Goal: Task Accomplishment & Management: Use online tool/utility

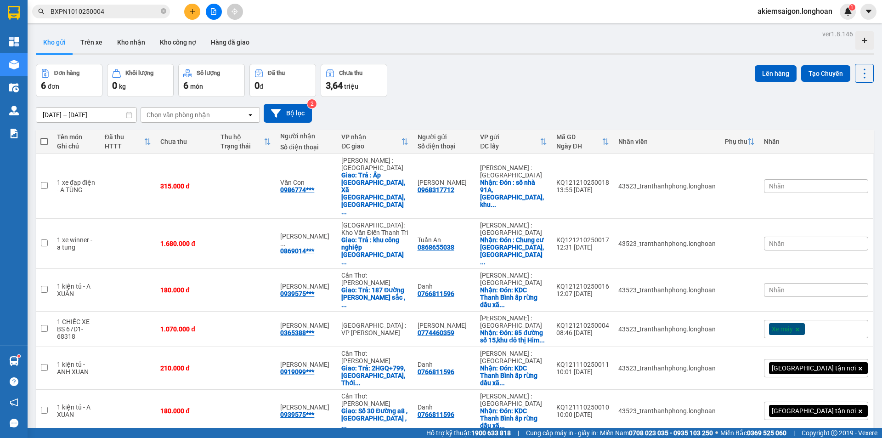
click at [535, 61] on div "ver 1.8.146 Kho gửi Trên xe Kho nhận Kho công nợ Hàng đã giao Đơn hàng 6 đơn Kh…" at bounding box center [454, 247] width 845 height 438
click at [544, 95] on div "Đơn hàng 6 đơn Khối lượng 0 kg Số lượng 6 món Đã thu 0 đ Chưa thu 3,64 [PERSON_…" at bounding box center [455, 80] width 838 height 33
click at [211, 11] on icon "file-add" at bounding box center [213, 11] width 5 height 6
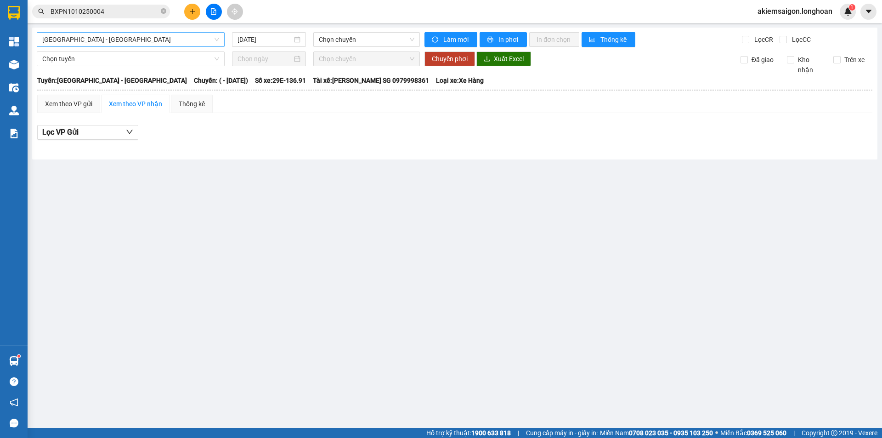
click at [196, 42] on span "[GEOGRAPHIC_DATA] - [GEOGRAPHIC_DATA]" at bounding box center [130, 40] width 177 height 14
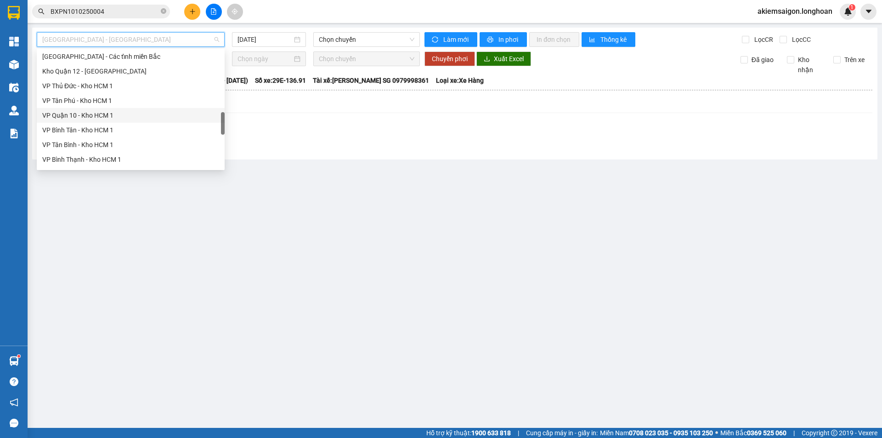
scroll to position [614, 0]
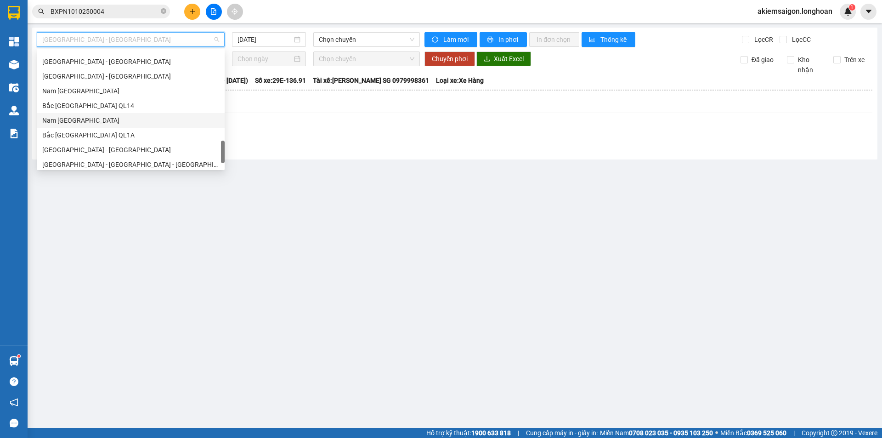
click at [120, 122] on div "Nam [GEOGRAPHIC_DATA]" at bounding box center [130, 120] width 177 height 10
type input "[DATE]"
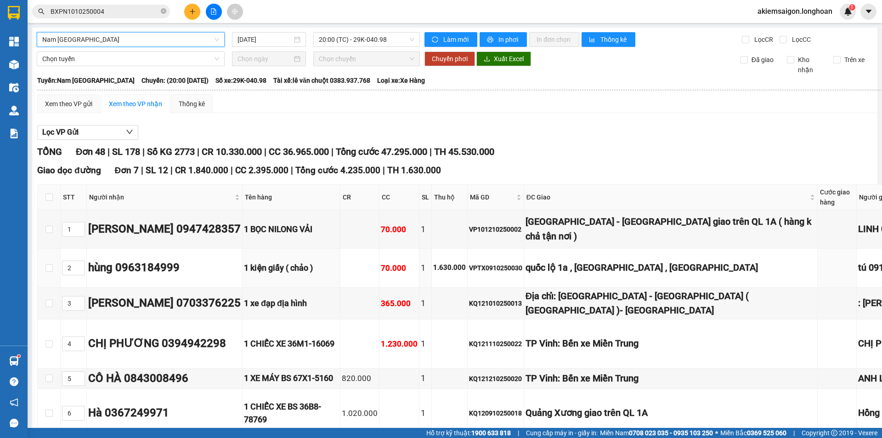
scroll to position [230, 0]
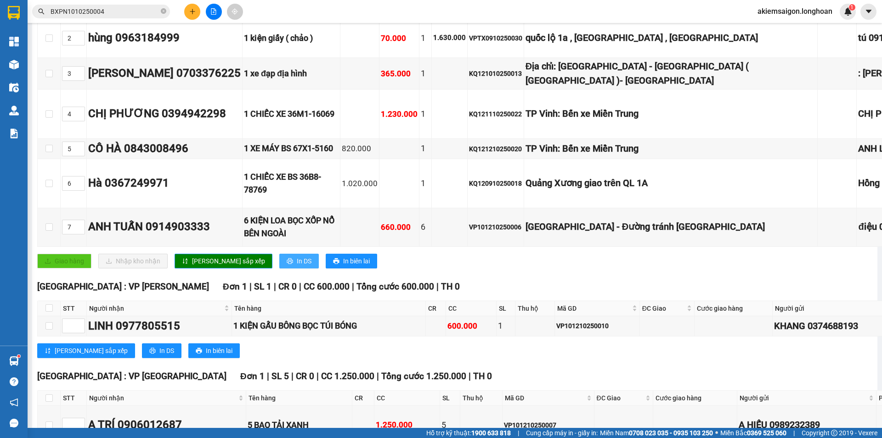
click at [297, 266] on span "In DS" at bounding box center [304, 261] width 15 height 10
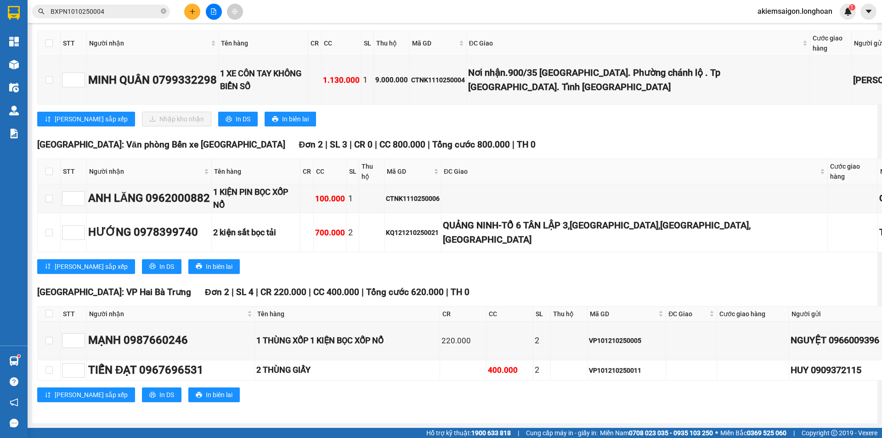
scroll to position [3215, 0]
click at [236, 124] on span "In DS" at bounding box center [243, 119] width 15 height 10
